Goal: Task Accomplishment & Management: Use online tool/utility

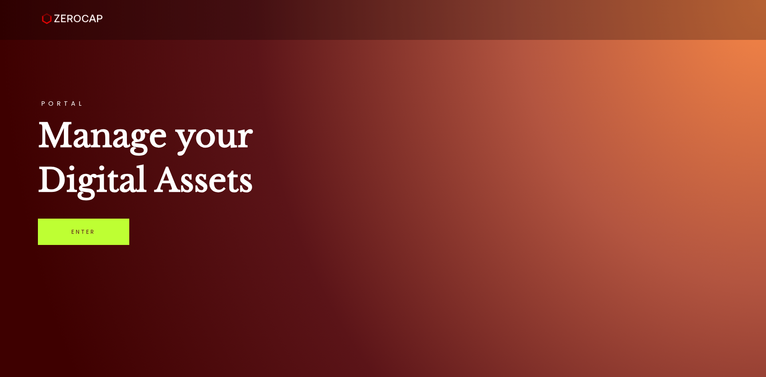
click at [71, 233] on link "Enter" at bounding box center [83, 232] width 91 height 26
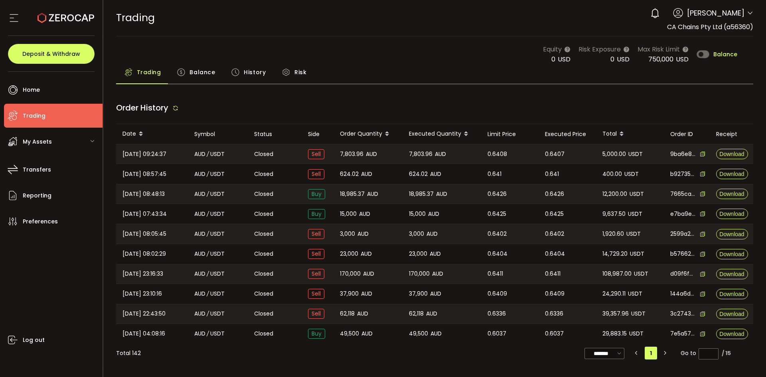
type input "***"
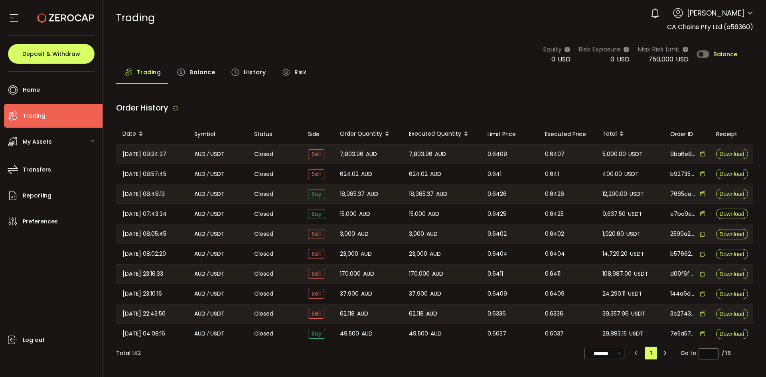
type input "***"
